Goal: Task Accomplishment & Management: Complete application form

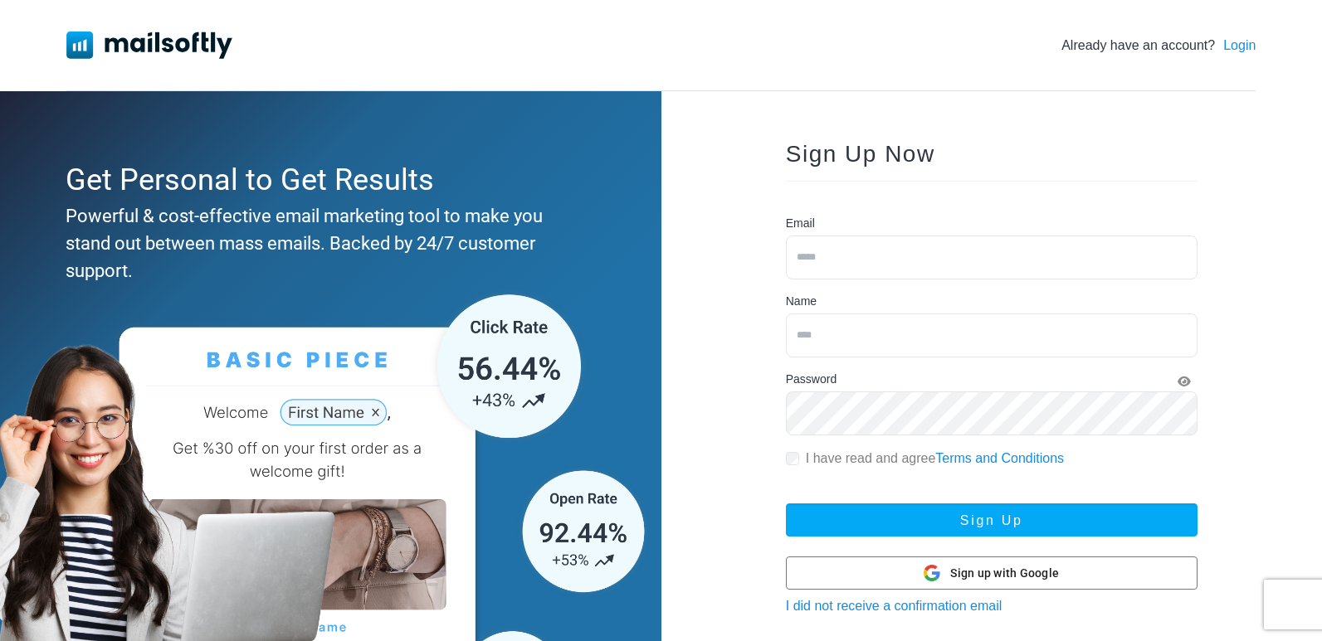
click at [975, 259] on input "email" at bounding box center [991, 258] width 411 height 44
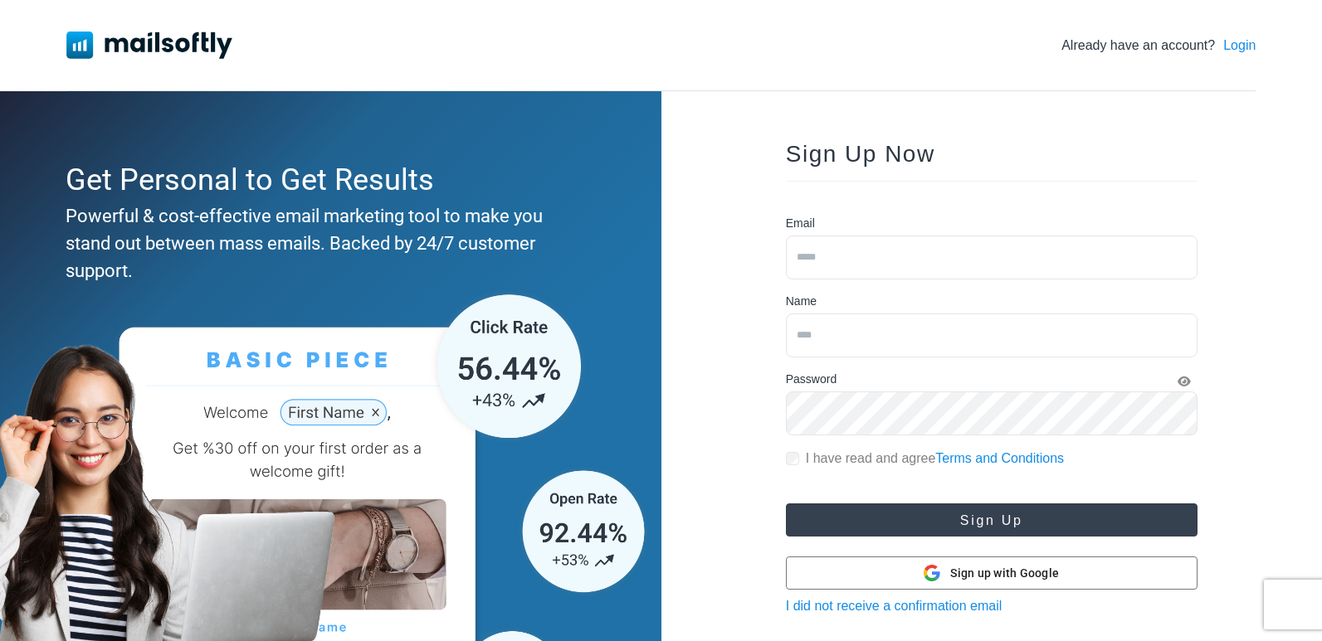
click at [964, 525] on button "Sign Up" at bounding box center [991, 520] width 411 height 33
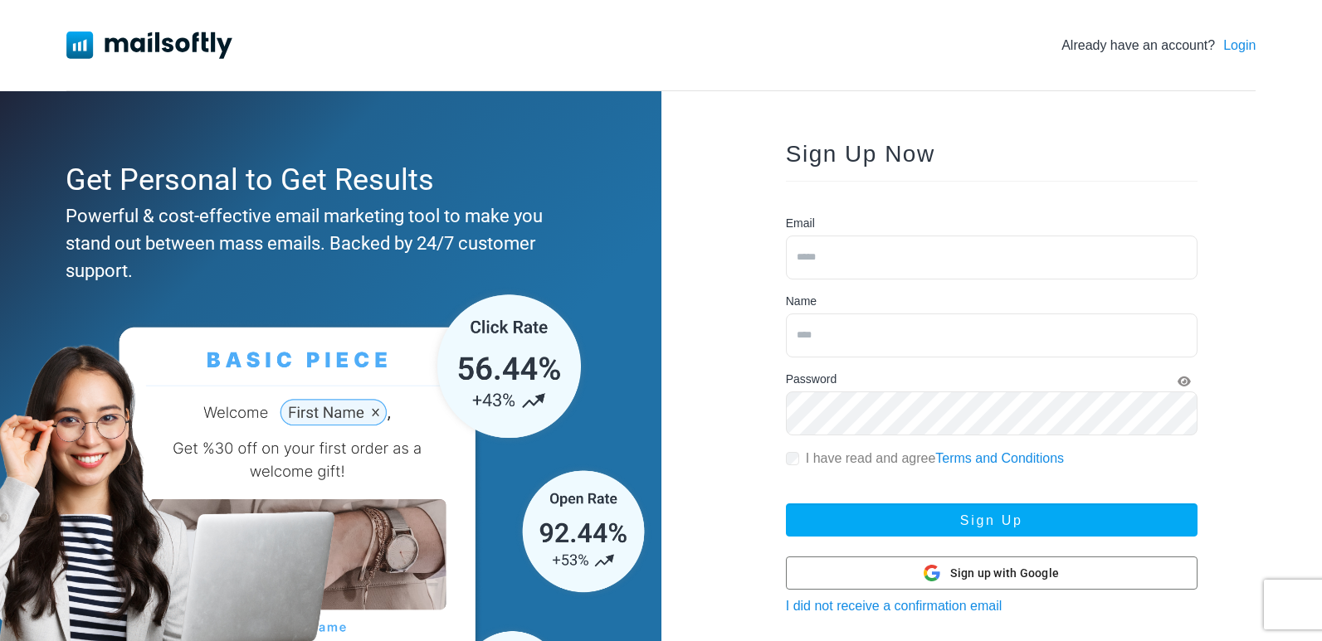
scroll to position [148, 0]
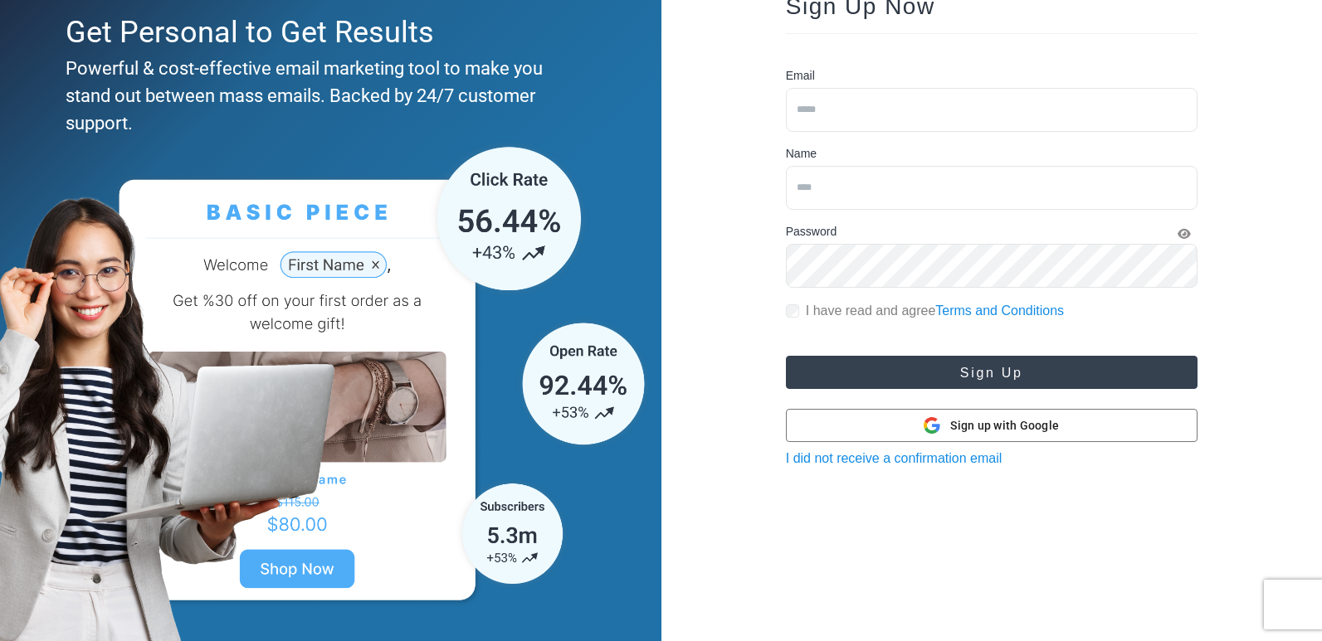
click at [1015, 371] on button "Sign Up" at bounding box center [991, 372] width 411 height 33
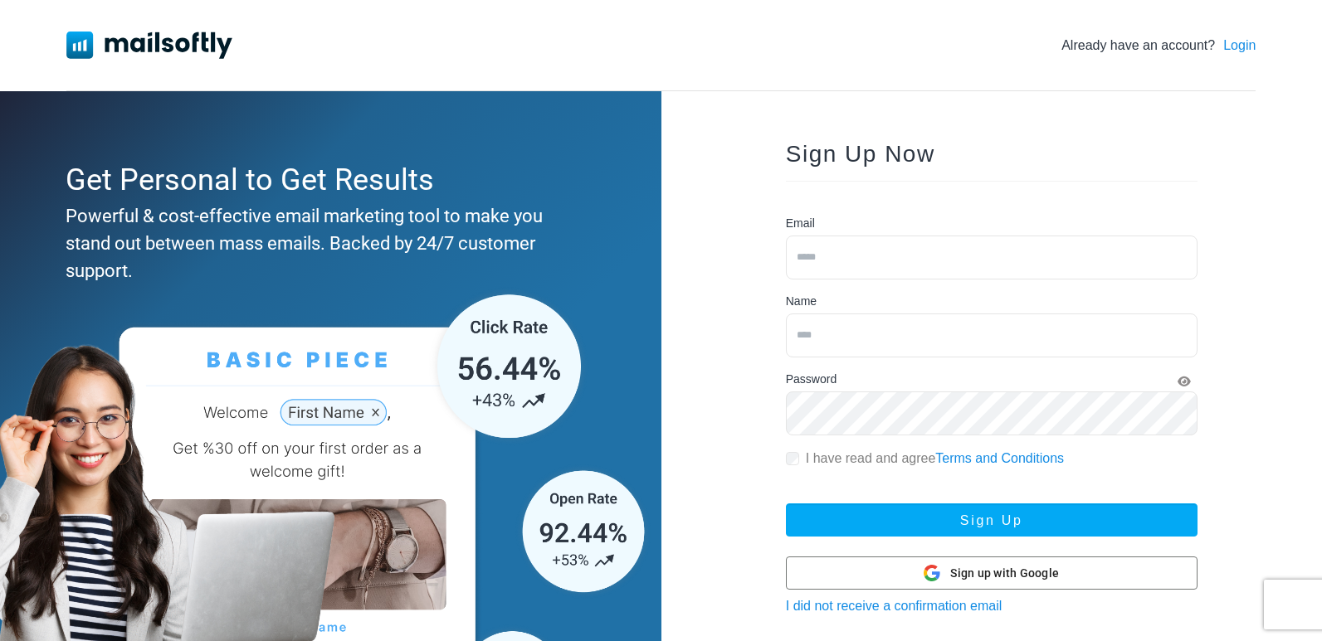
click at [839, 254] on input "email" at bounding box center [991, 258] width 411 height 44
click at [867, 329] on input "text" at bounding box center [991, 336] width 411 height 44
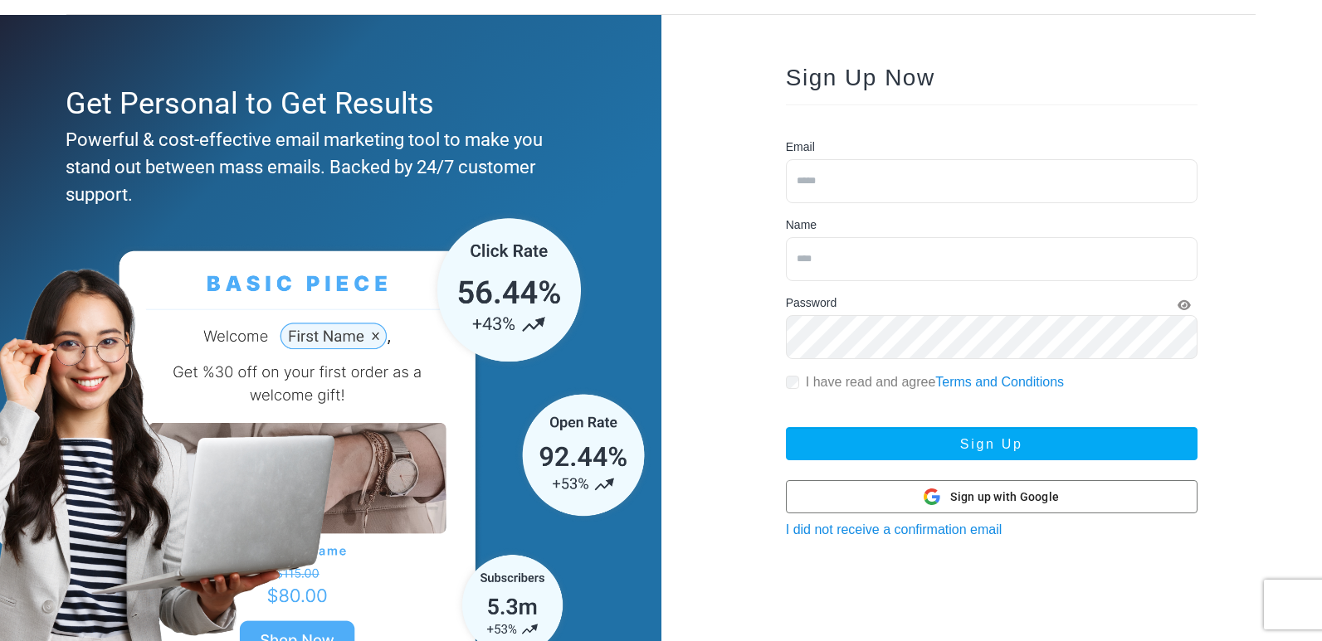
scroll to position [148, 0]
